Goal: Task Accomplishment & Management: Manage account settings

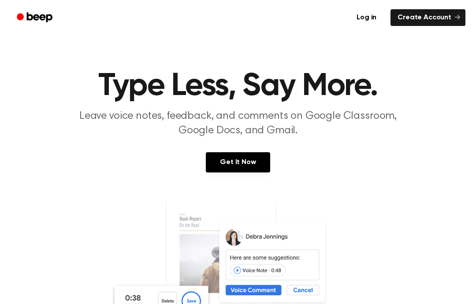
click at [379, 15] on link "Log in" at bounding box center [366, 17] width 37 height 20
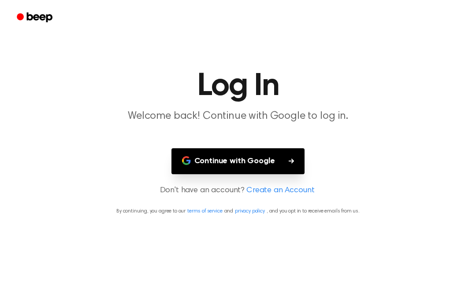
click at [278, 162] on button "Continue with Google" at bounding box center [237, 161] width 133 height 26
click at [296, 153] on button "Continue with Google" at bounding box center [237, 161] width 133 height 26
click at [271, 163] on button "Continue with Google" at bounding box center [237, 161] width 133 height 26
